Goal: Task Accomplishment & Management: Use online tool/utility

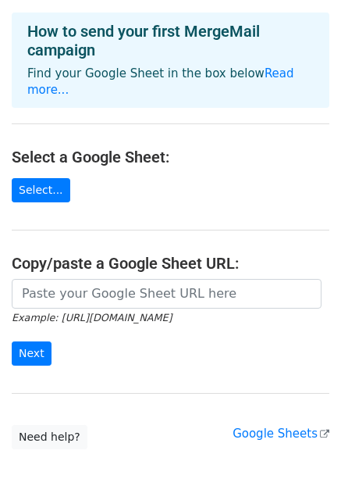
scroll to position [69, 0]
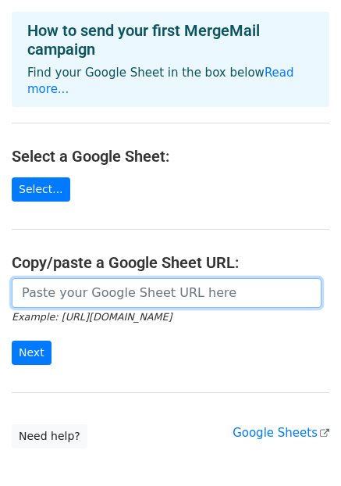
click at [112, 278] on input "url" at bounding box center [167, 293] width 310 height 30
paste input "https://docs.google.com/spreadsheets/d/1CMY-Jygb8W72pvKZoGpi5Ne_LhuAX9zfQJwzoLL…"
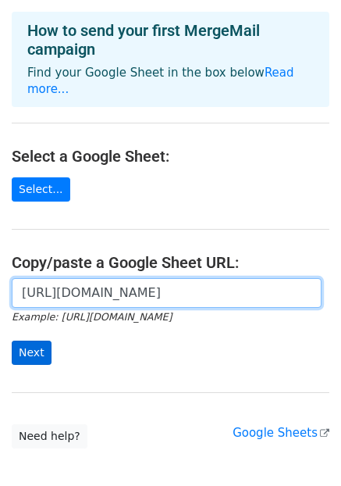
type input "https://docs.google.com/spreadsheets/d/1CMY-Jygb8W72pvKZoGpi5Ne_LhuAX9zfQJwzoLL…"
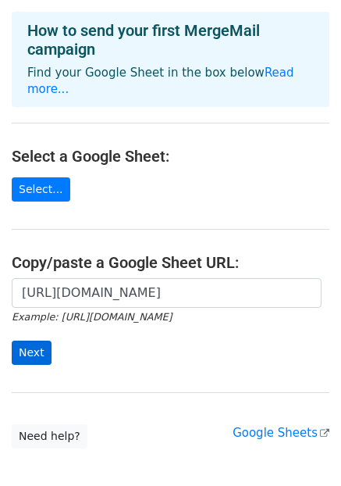
scroll to position [0, 0]
click at [30, 340] on input "Next" at bounding box center [32, 352] width 40 height 24
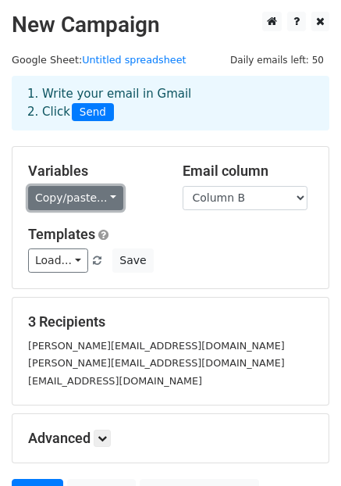
click at [86, 198] on link "Copy/paste..." at bounding box center [75, 198] width 95 height 24
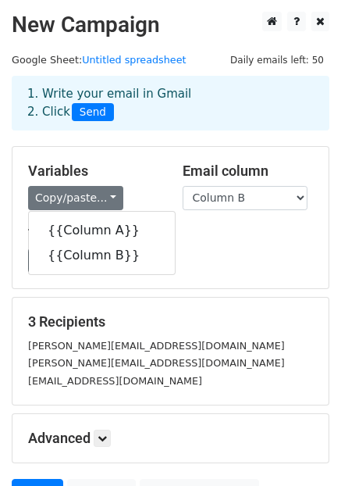
click at [171, 233] on h5 "Templates" at bounding box center [170, 234] width 285 height 17
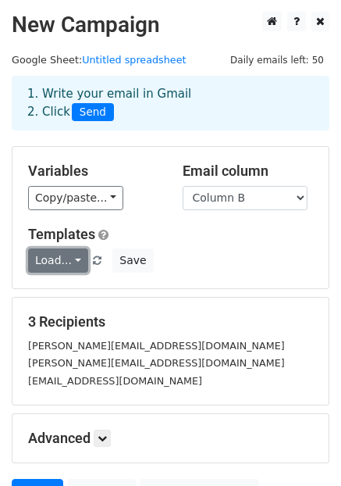
click at [68, 259] on link "Load..." at bounding box center [58, 260] width 60 height 24
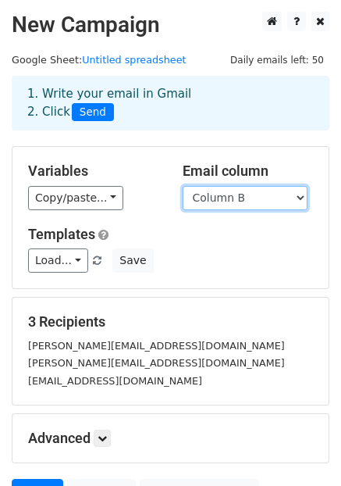
click at [299, 201] on select "Column A Column B" at bounding box center [245, 198] width 125 height 24
click at [229, 274] on div "Variables Copy/paste... {{Column A}} {{Column B}} Email column Column A Column …" at bounding box center [170, 217] width 316 height 141
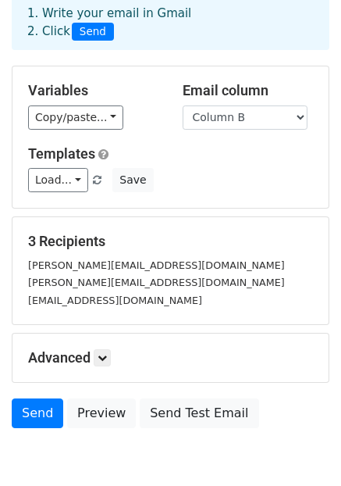
scroll to position [81, 0]
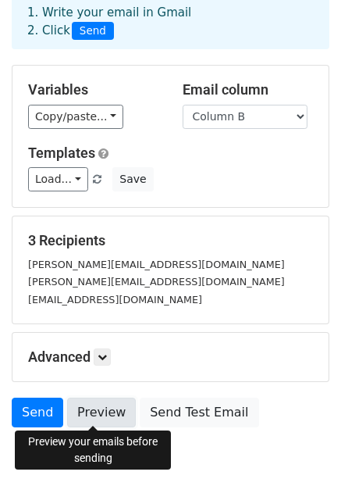
click at [96, 406] on link "Preview" at bounding box center [101, 412] width 69 height 30
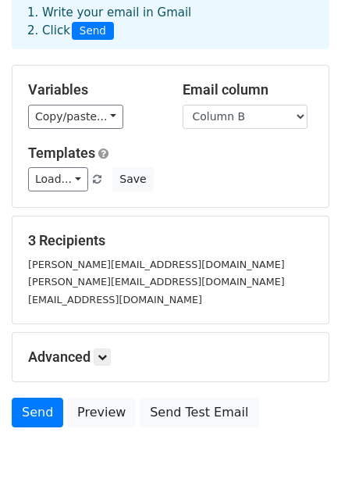
click at [41, 66] on div "Variables Copy/paste... {{Column A}} {{Column B}} Email column Column A Column …" at bounding box center [170, 136] width 316 height 141
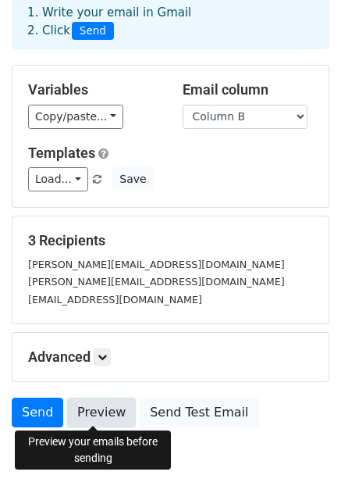
click at [74, 418] on link "Preview" at bounding box center [101, 412] width 69 height 30
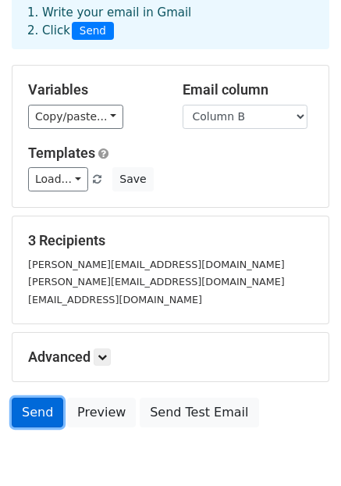
click at [38, 417] on link "Send" at bounding box center [38, 412] width 52 height 30
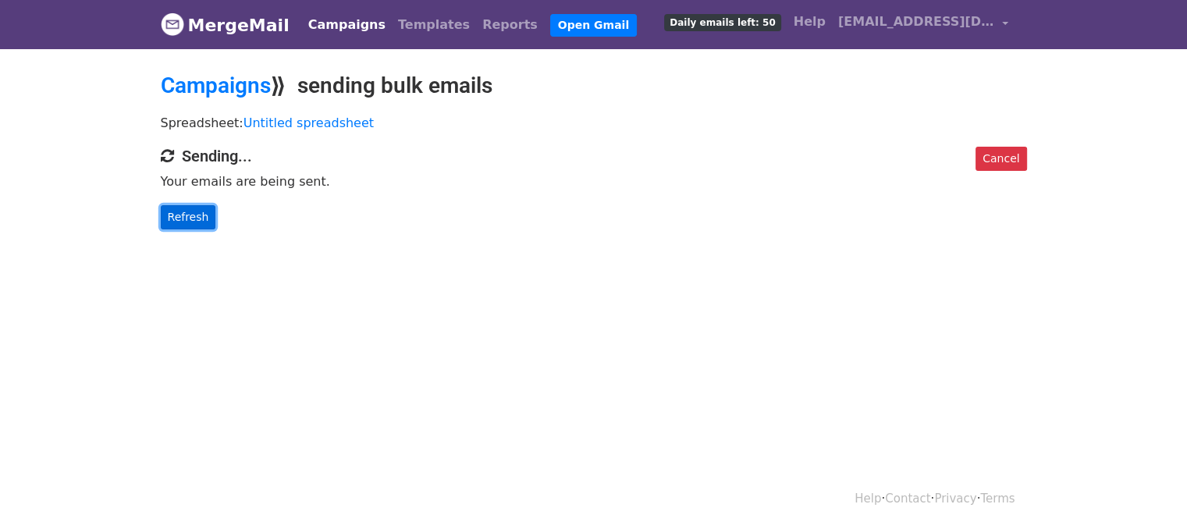
click at [190, 219] on link "Refresh" at bounding box center [188, 217] width 55 height 24
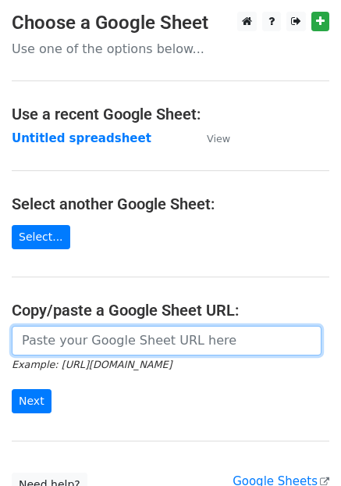
click at [95, 338] on input "url" at bounding box center [167, 341] width 310 height 30
paste input "[URL][DOMAIN_NAME]"
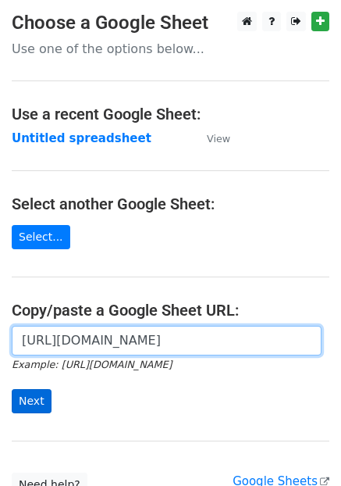
type input "[URL][DOMAIN_NAME]"
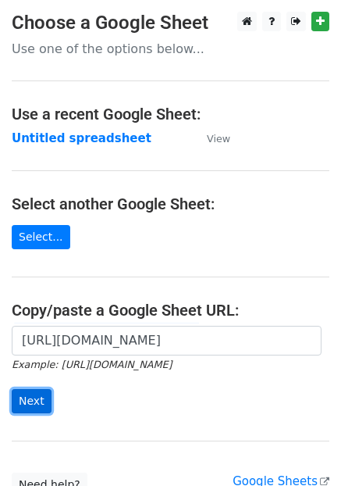
scroll to position [0, 0]
click at [37, 404] on input "Next" at bounding box center [32, 401] width 40 height 24
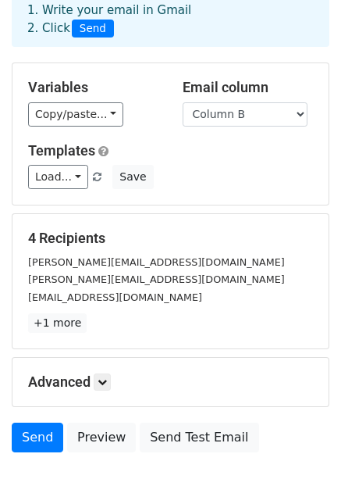
scroll to position [87, 0]
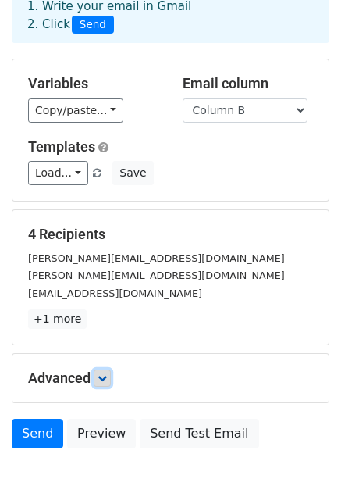
click at [101, 377] on icon at bounding box center [102, 377] width 9 height 9
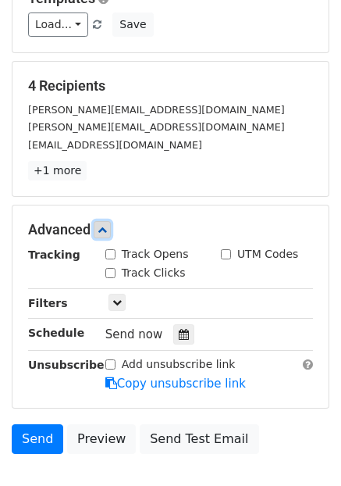
scroll to position [237, 0]
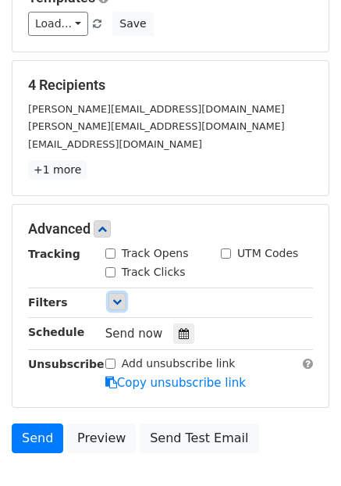
click at [109, 297] on link at bounding box center [117, 301] width 17 height 17
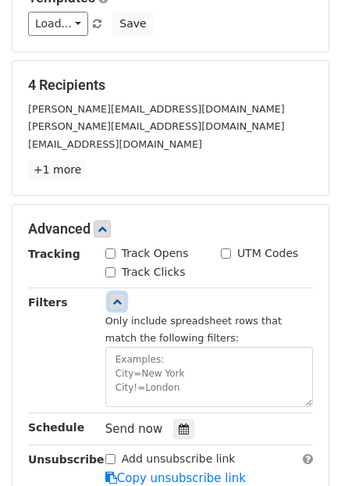
click at [109, 297] on link at bounding box center [117, 301] width 17 height 17
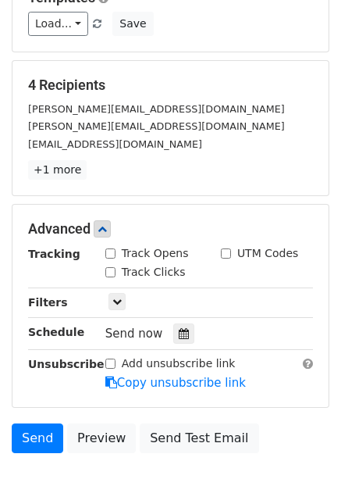
click at [106, 248] on input "Track Opens" at bounding box center [110, 253] width 10 height 10
checkbox input "true"
click at [112, 269] on input "Track Clicks" at bounding box center [110, 272] width 10 height 10
checkbox input "true"
click at [226, 255] on input "UTM Codes" at bounding box center [226, 253] width 10 height 10
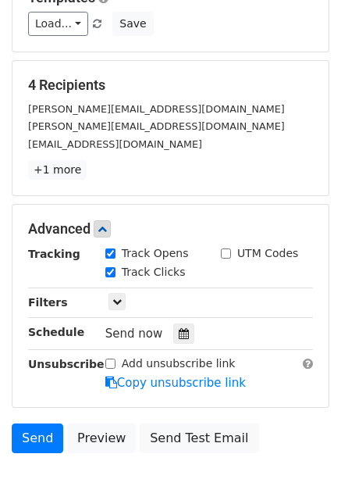
checkbox input "true"
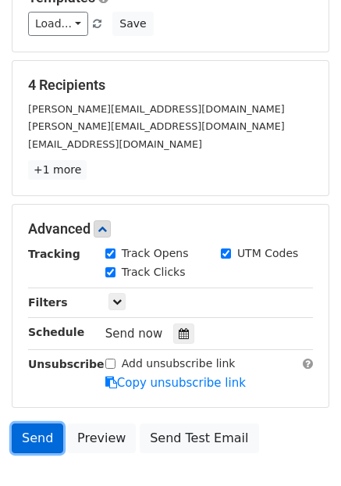
click at [44, 438] on link "Send" at bounding box center [38, 438] width 52 height 30
click at [38, 433] on link "Send" at bounding box center [38, 438] width 52 height 30
